Goal: Information Seeking & Learning: Learn about a topic

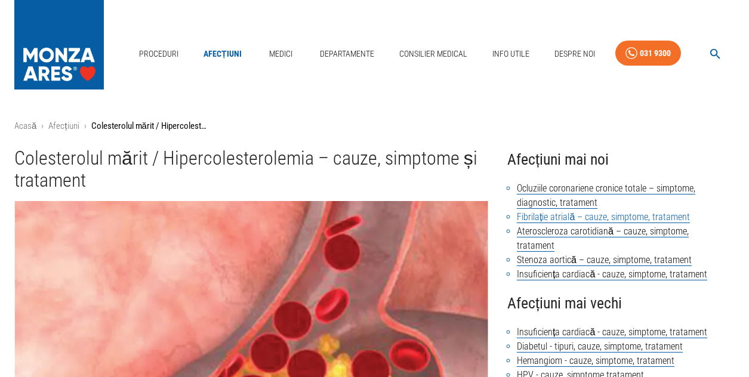
click at [617, 217] on link "Fibrilație atrială – cauze, simptome, tratament" at bounding box center [603, 217] width 173 height 12
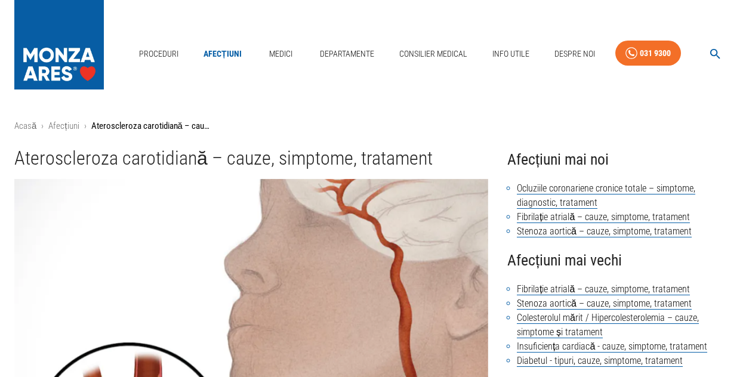
click at [617, 217] on link "Fibrilație atrială – cauze, simptome, tratament" at bounding box center [603, 217] width 173 height 12
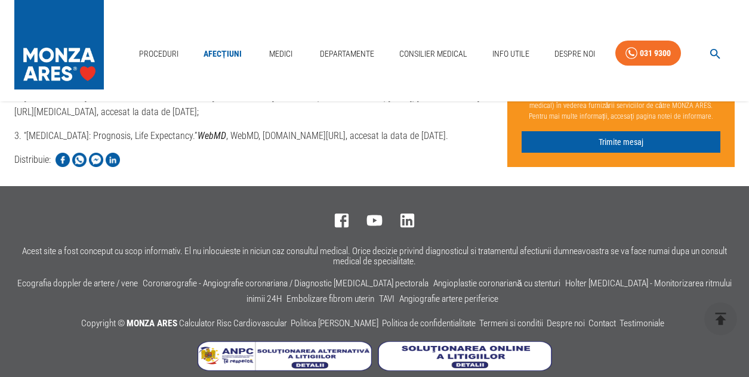
scroll to position [5003, 0]
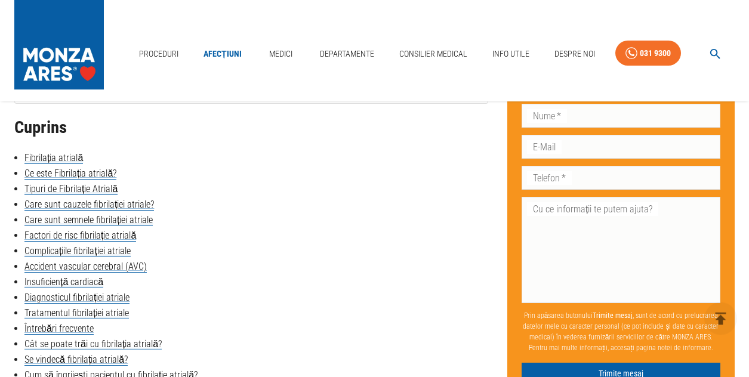
scroll to position [590, 0]
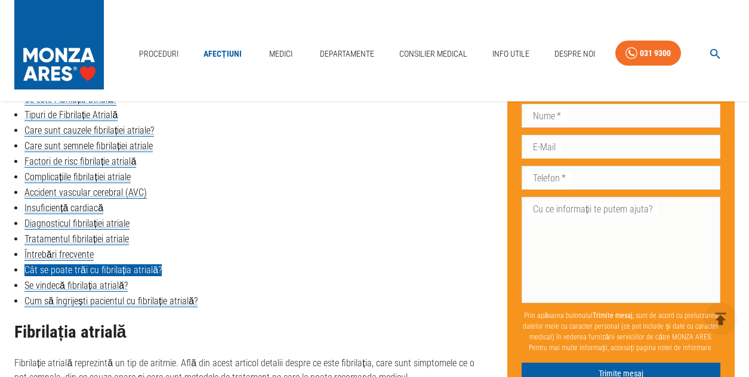
click at [65, 276] on link "Cât se poate trăi cu fibrilația atrială?" at bounding box center [92, 270] width 137 height 12
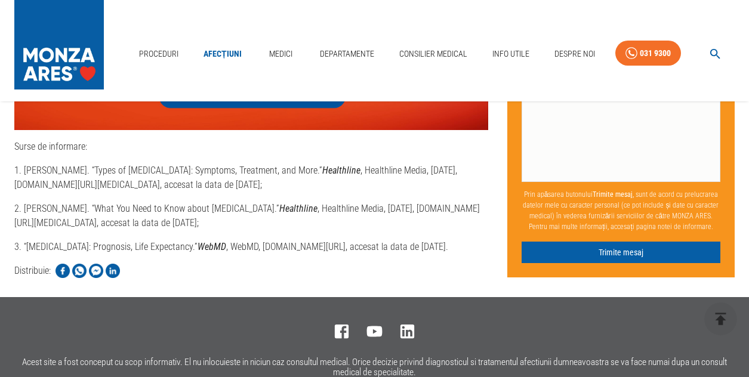
scroll to position [4348, 0]
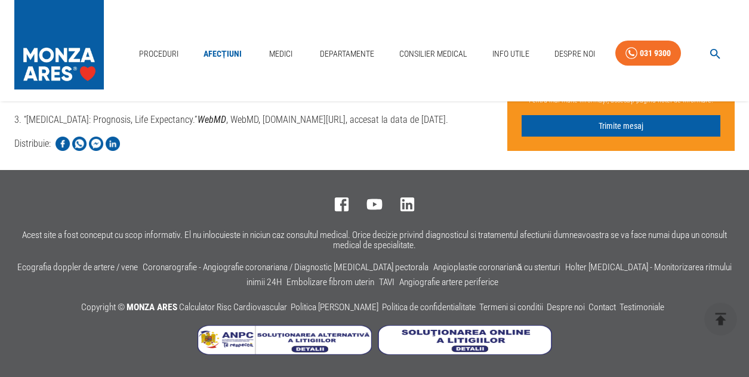
scroll to position [589, 0]
